Goal: Transaction & Acquisition: Subscribe to service/newsletter

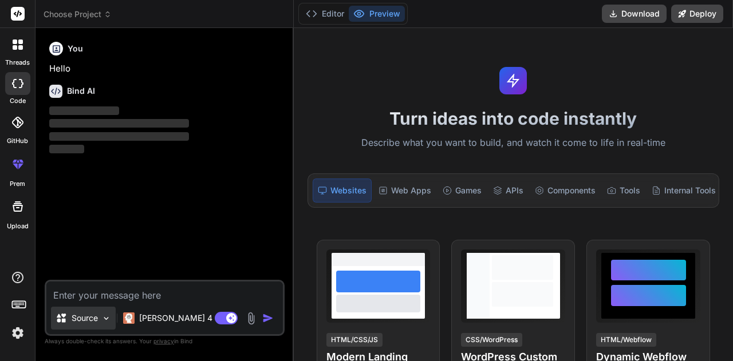
click at [90, 315] on p "Source" at bounding box center [85, 318] width 26 height 11
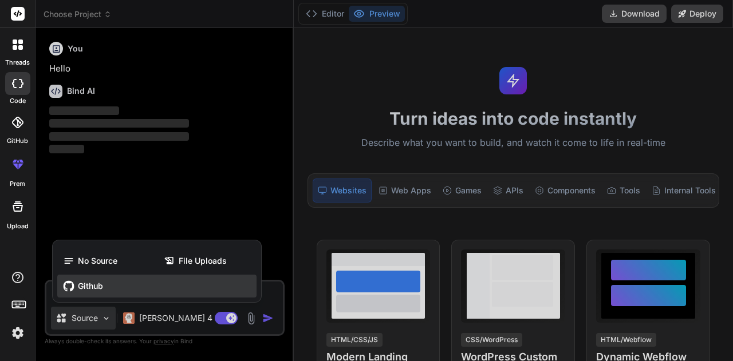
click at [97, 292] on span "Github" at bounding box center [90, 286] width 25 height 11
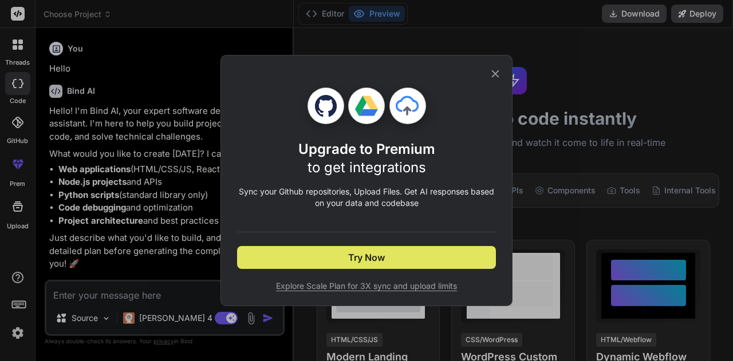
click at [300, 247] on button "Try Now" at bounding box center [366, 257] width 259 height 23
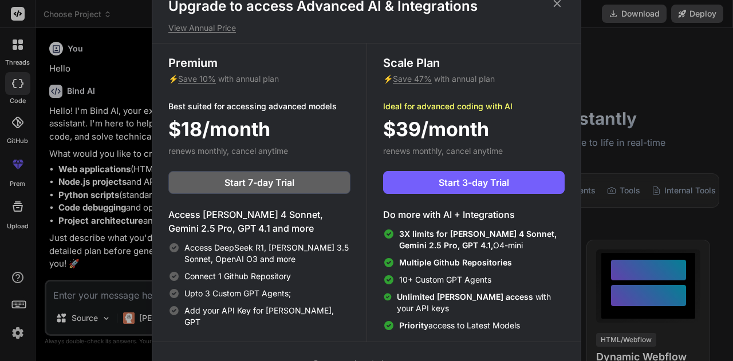
click at [556, 1] on icon at bounding box center [557, 2] width 7 height 7
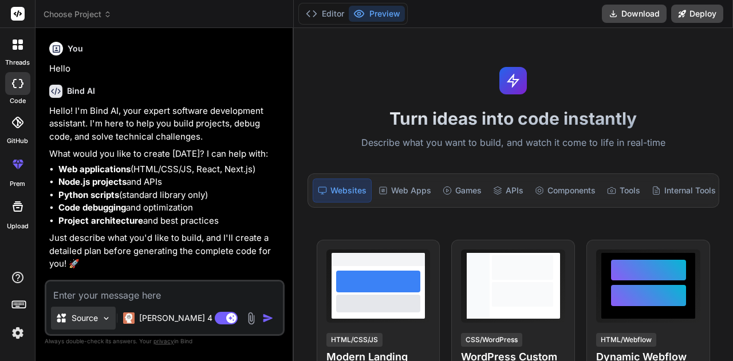
click at [100, 321] on div "Source" at bounding box center [83, 318] width 65 height 23
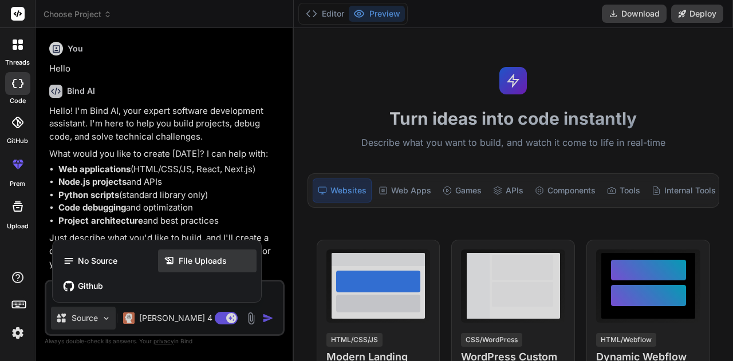
click at [178, 258] on icon at bounding box center [171, 260] width 15 height 11
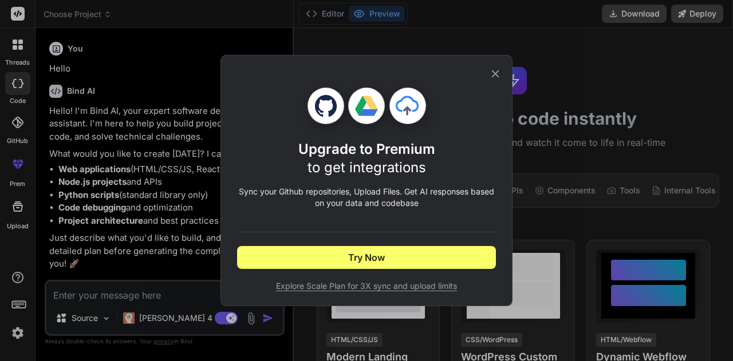
click at [499, 76] on icon at bounding box center [495, 74] width 13 height 13
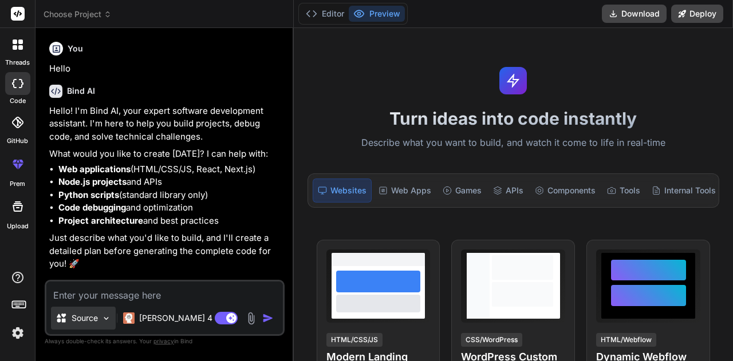
click at [87, 326] on div "Source" at bounding box center [83, 318] width 65 height 23
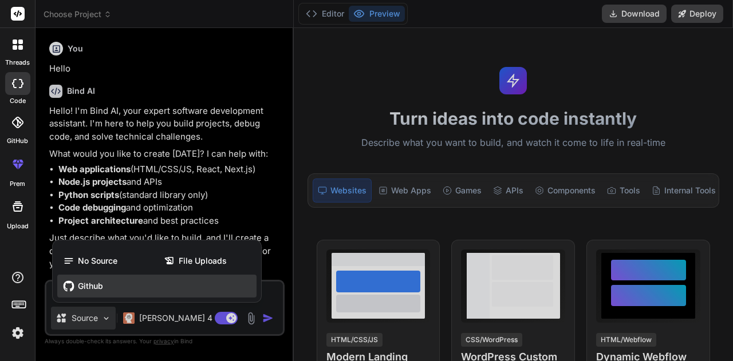
click at [103, 290] on div "Github" at bounding box center [156, 286] width 199 height 23
type textarea "x"
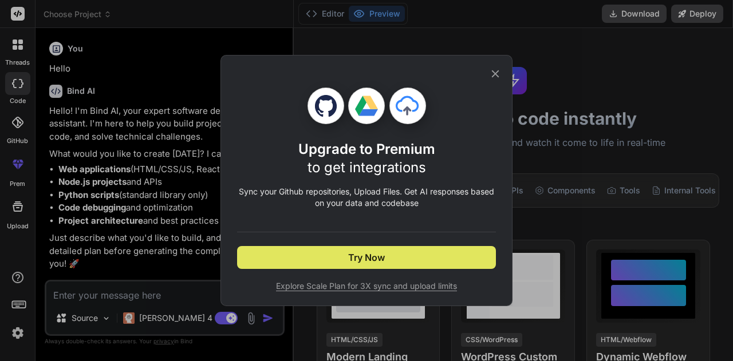
click at [338, 261] on button "Try Now" at bounding box center [366, 257] width 259 height 23
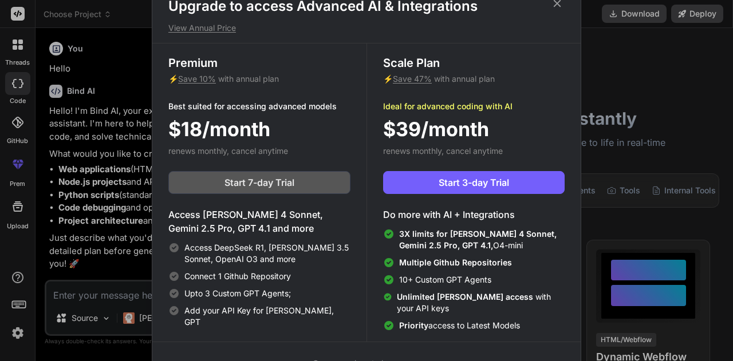
click at [293, 184] on span "Start 7-day Trial" at bounding box center [260, 183] width 70 height 14
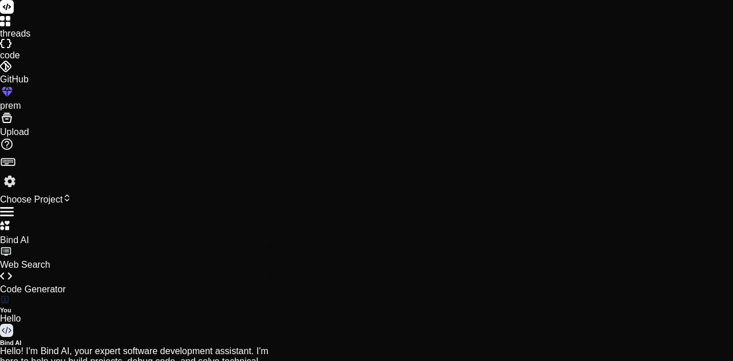
type textarea "x"
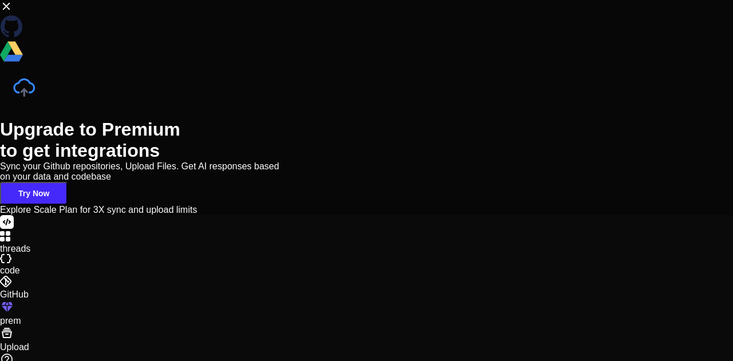
click at [68, 205] on button "Try Now" at bounding box center [34, 193] width 68 height 23
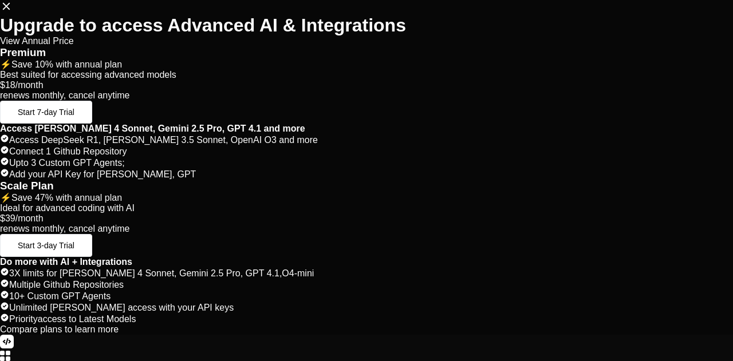
click at [92, 234] on button "Start 3-day Trial" at bounding box center [46, 245] width 92 height 23
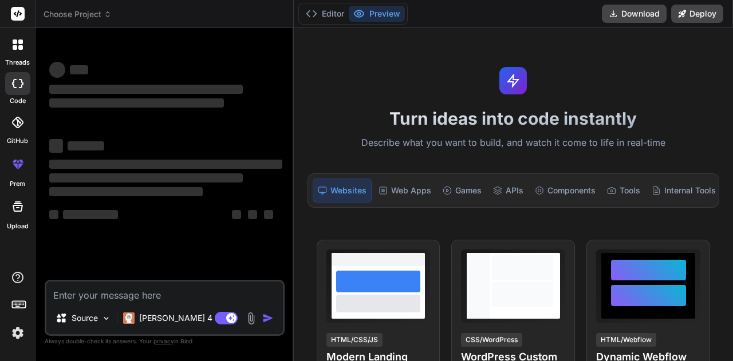
type textarea "x"
